Goal: Task Accomplishment & Management: Manage account settings

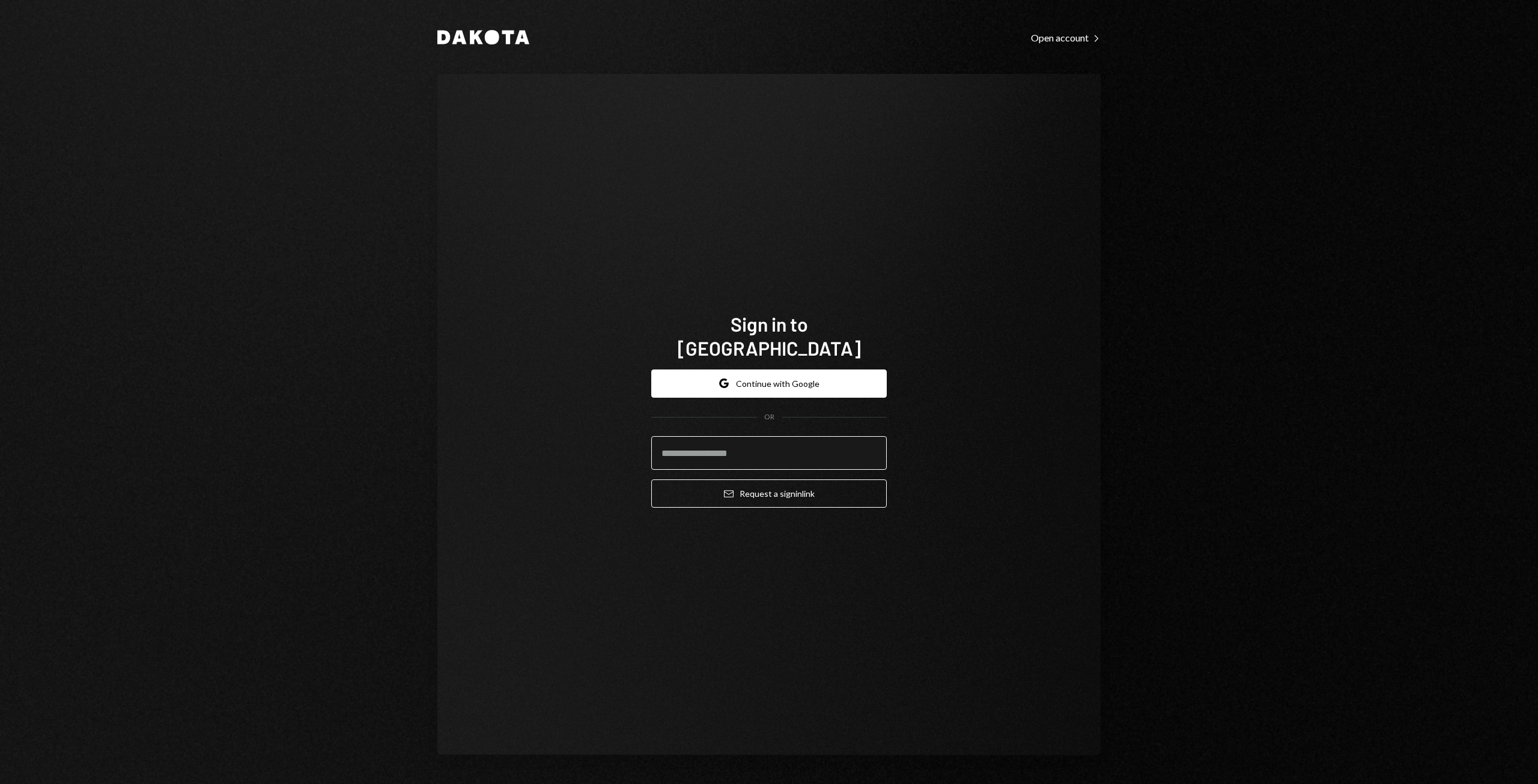
click at [722, 438] on input "email" at bounding box center [769, 452] width 236 height 33
type input "**********"
click at [812, 482] on button "Email Request a sign in link" at bounding box center [769, 493] width 236 height 28
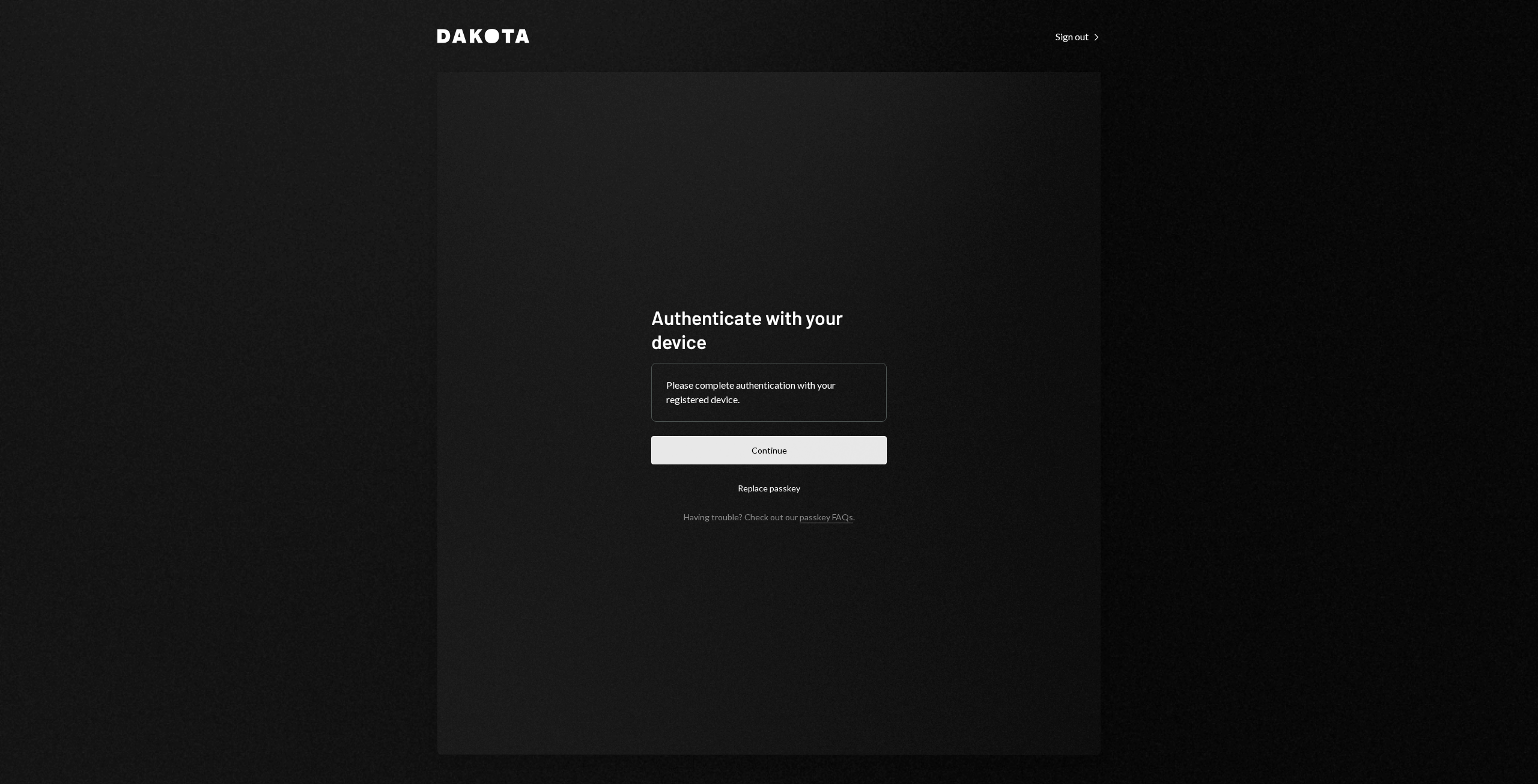
click at [791, 453] on button "Continue" at bounding box center [769, 450] width 236 height 28
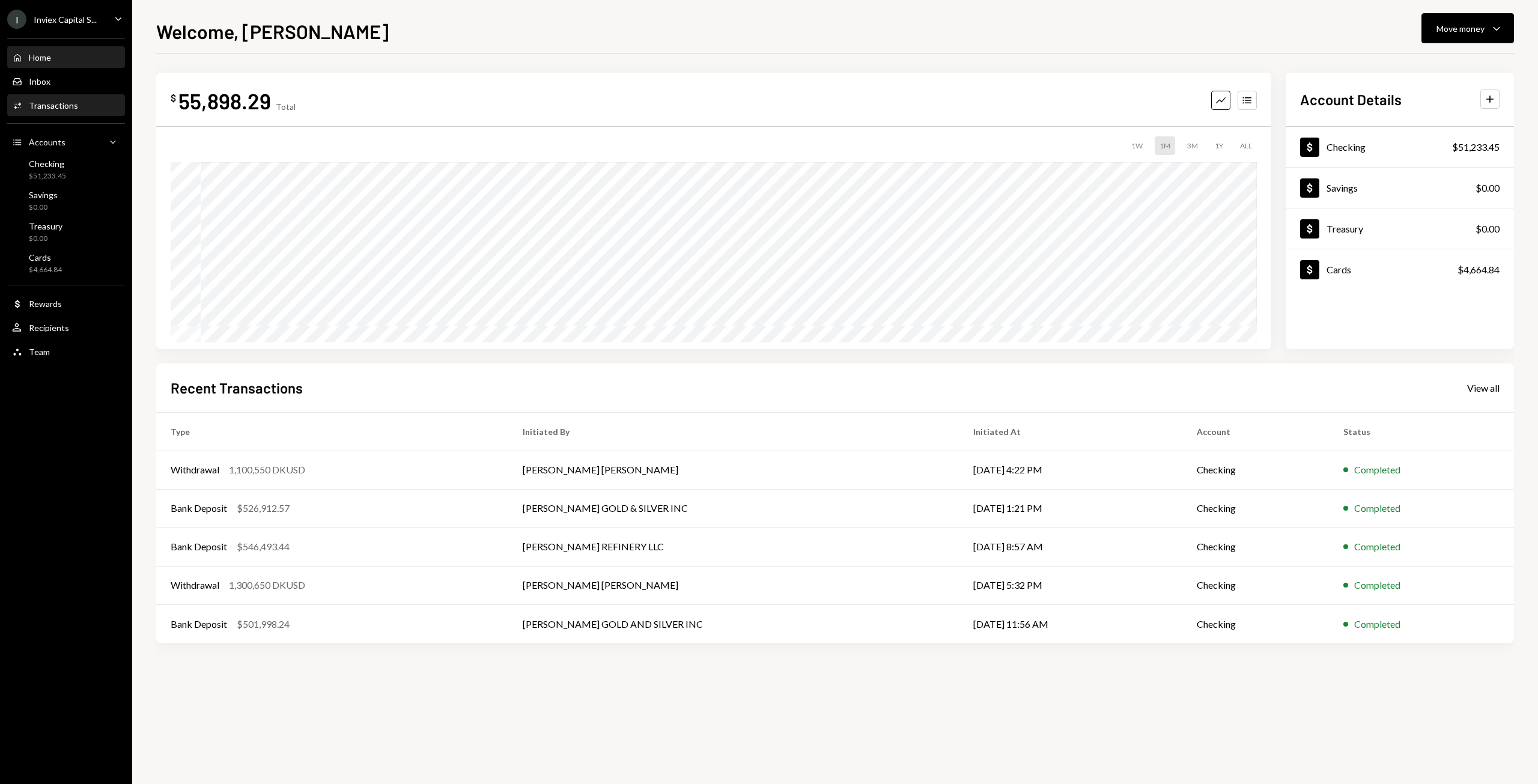
click at [31, 109] on div "Transactions" at bounding box center [53, 105] width 49 height 10
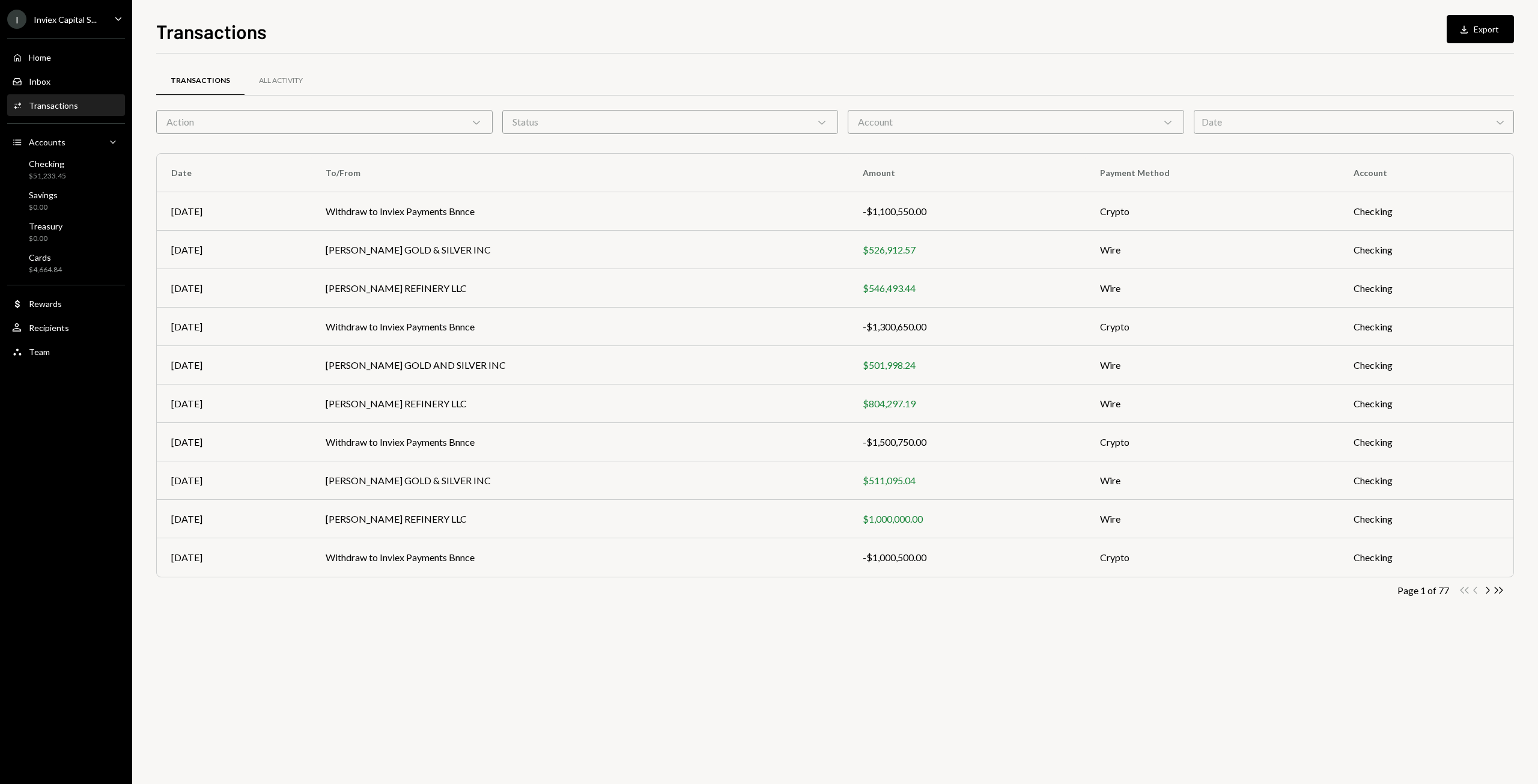
click at [335, 120] on div "Action Chevron Down" at bounding box center [325, 121] width 336 height 24
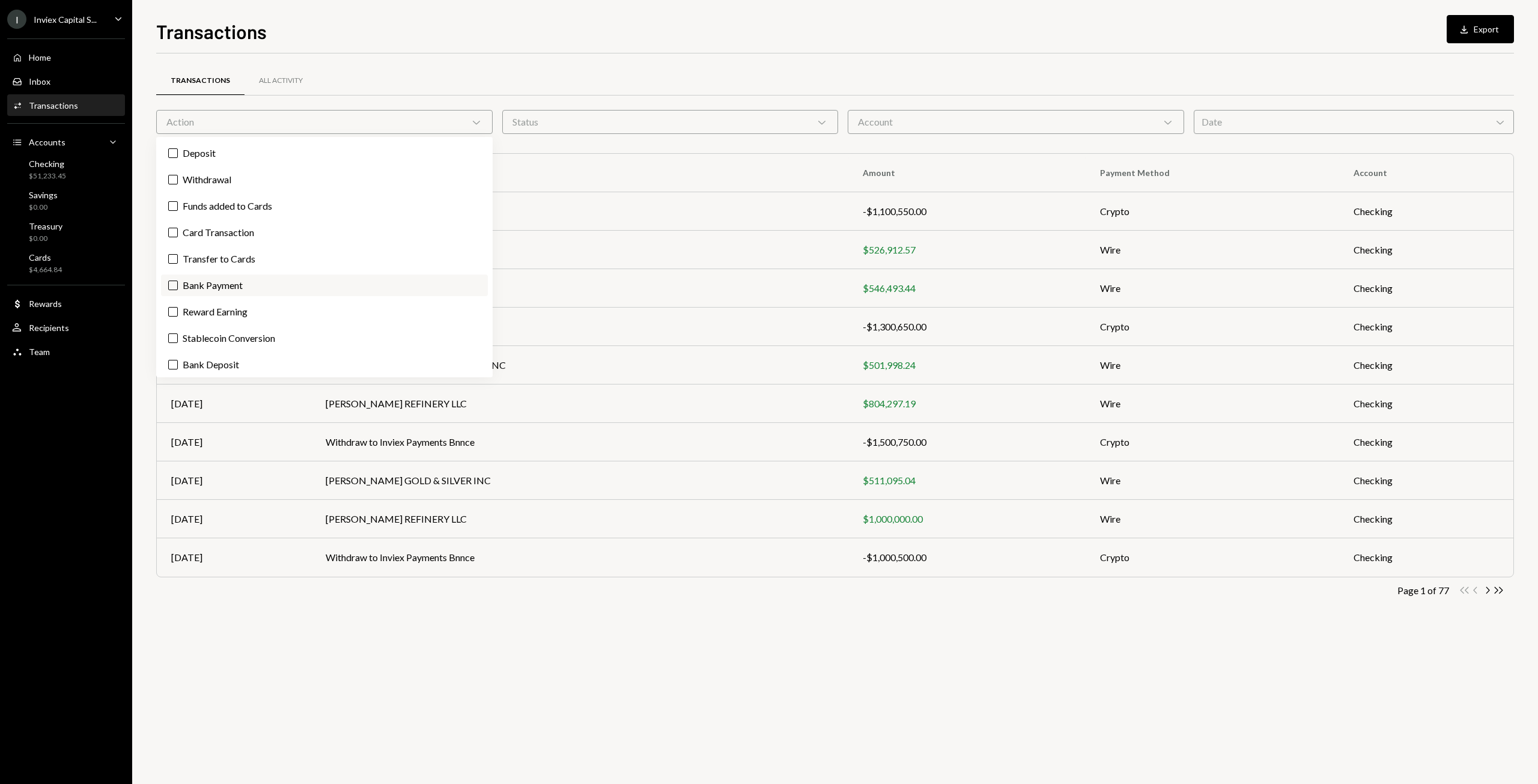
scroll to position [29, 0]
click at [216, 364] on label "Bank Deposit" at bounding box center [324, 361] width 326 height 22
click at [178, 364] on button "Bank Deposit" at bounding box center [173, 361] width 10 height 10
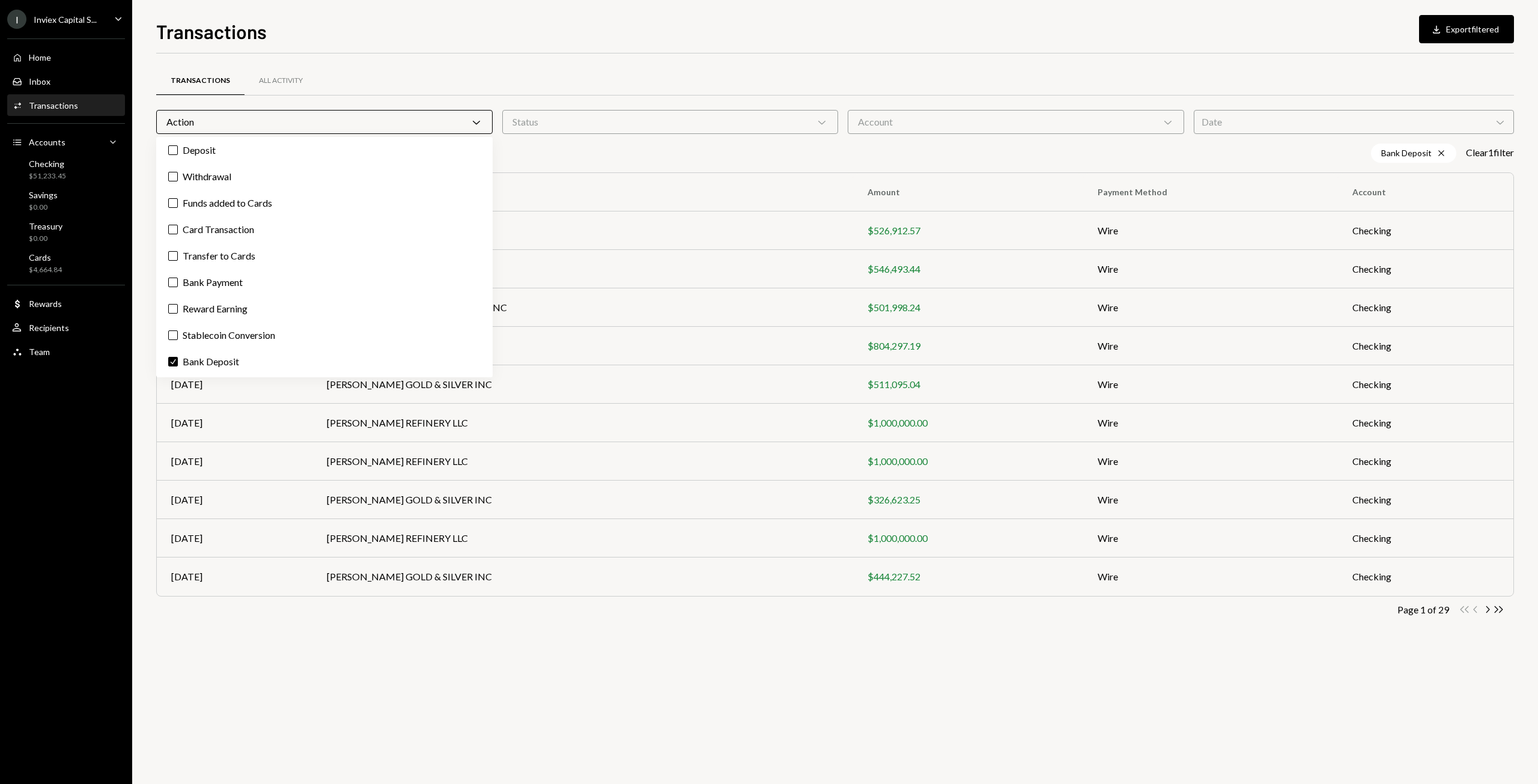
click at [649, 73] on div "Transactions All Activity" at bounding box center [836, 81] width 1358 height 31
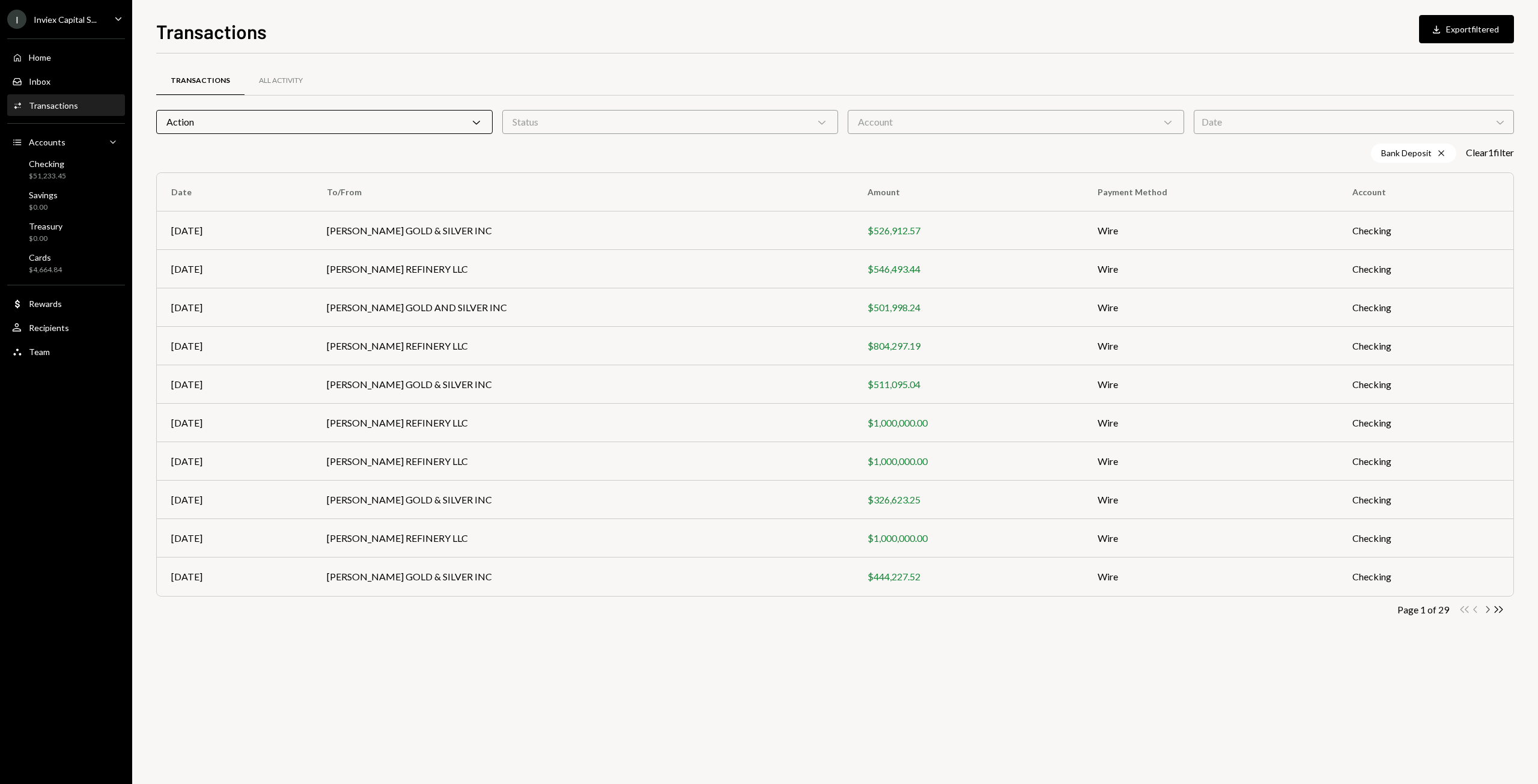
click at [1485, 610] on icon "Chevron Right" at bounding box center [1487, 609] width 12 height 12
click at [1475, 609] on icon "Chevron Left" at bounding box center [1476, 609] width 12 height 12
